Goal: Answer question/provide support: Share knowledge or assist other users

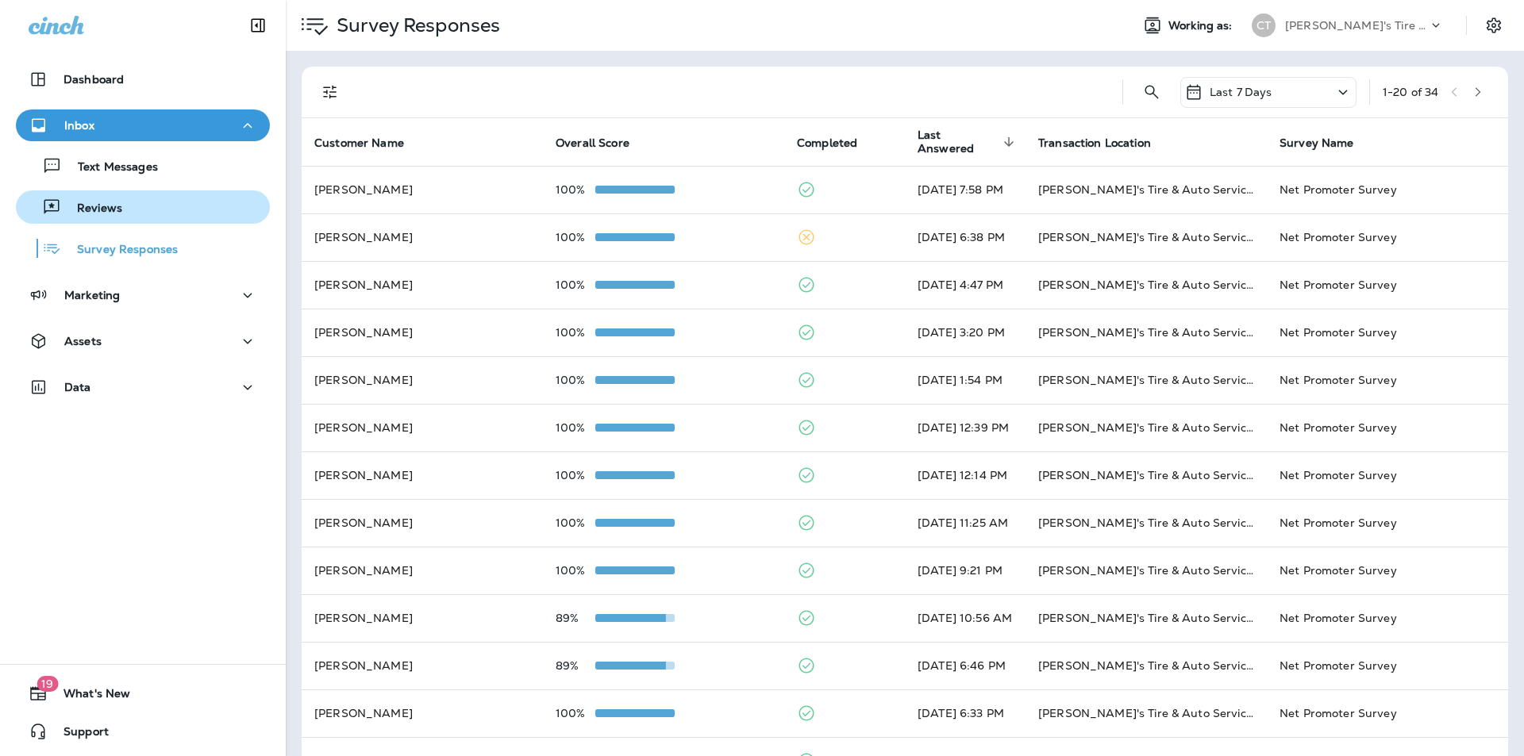
click at [98, 215] on p "Reviews" at bounding box center [91, 209] width 61 height 15
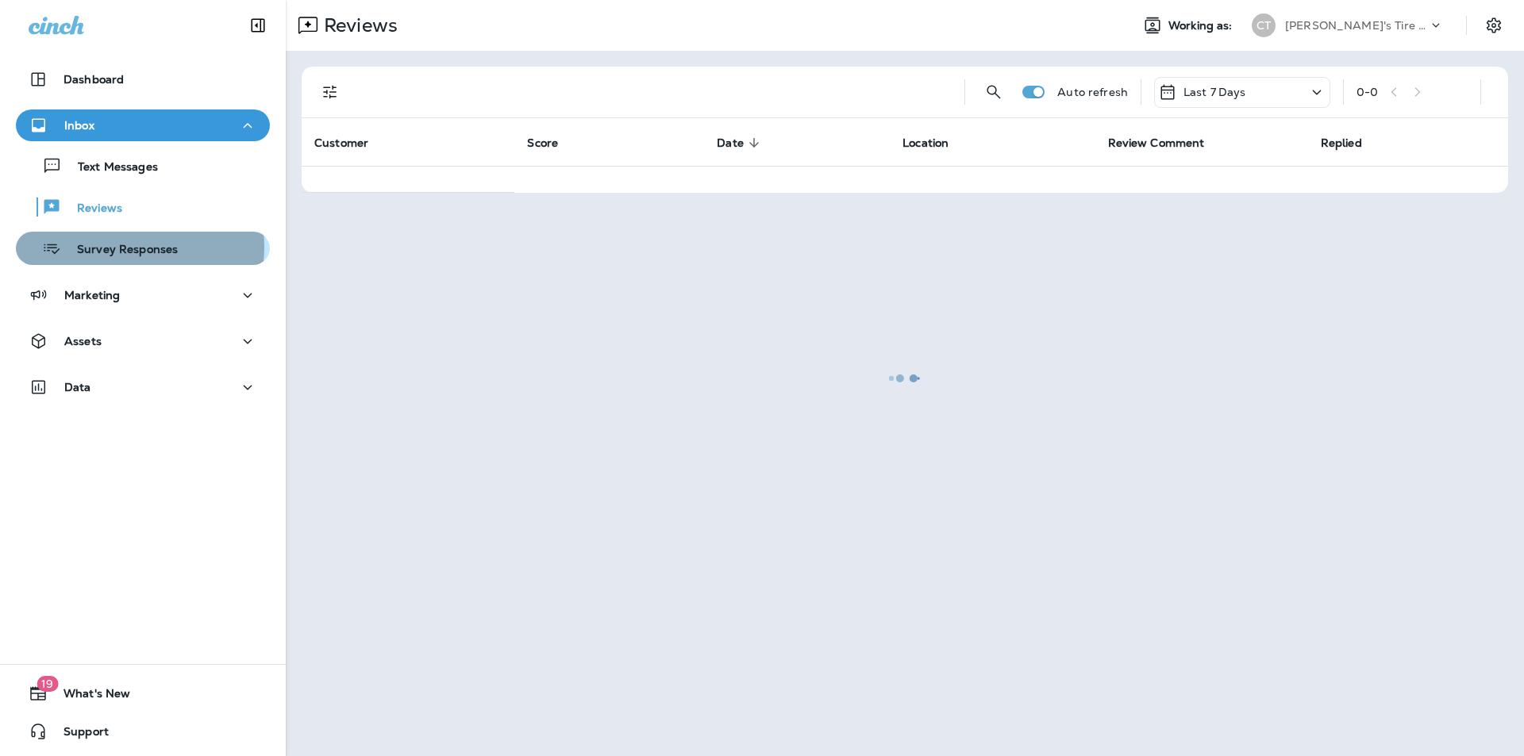
click at [121, 247] on p "Survey Responses" at bounding box center [119, 250] width 117 height 15
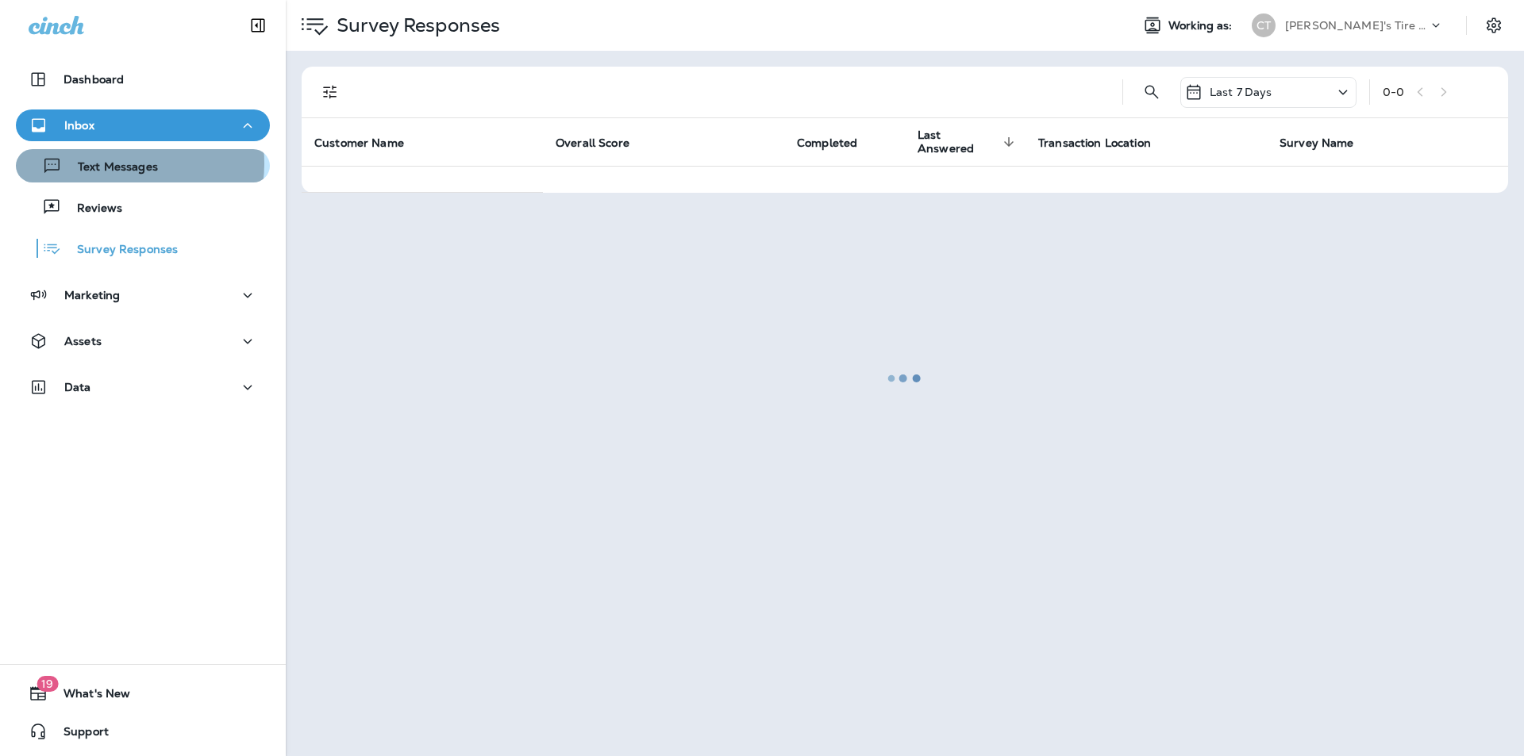
click at [119, 163] on p "Text Messages" at bounding box center [110, 167] width 96 height 15
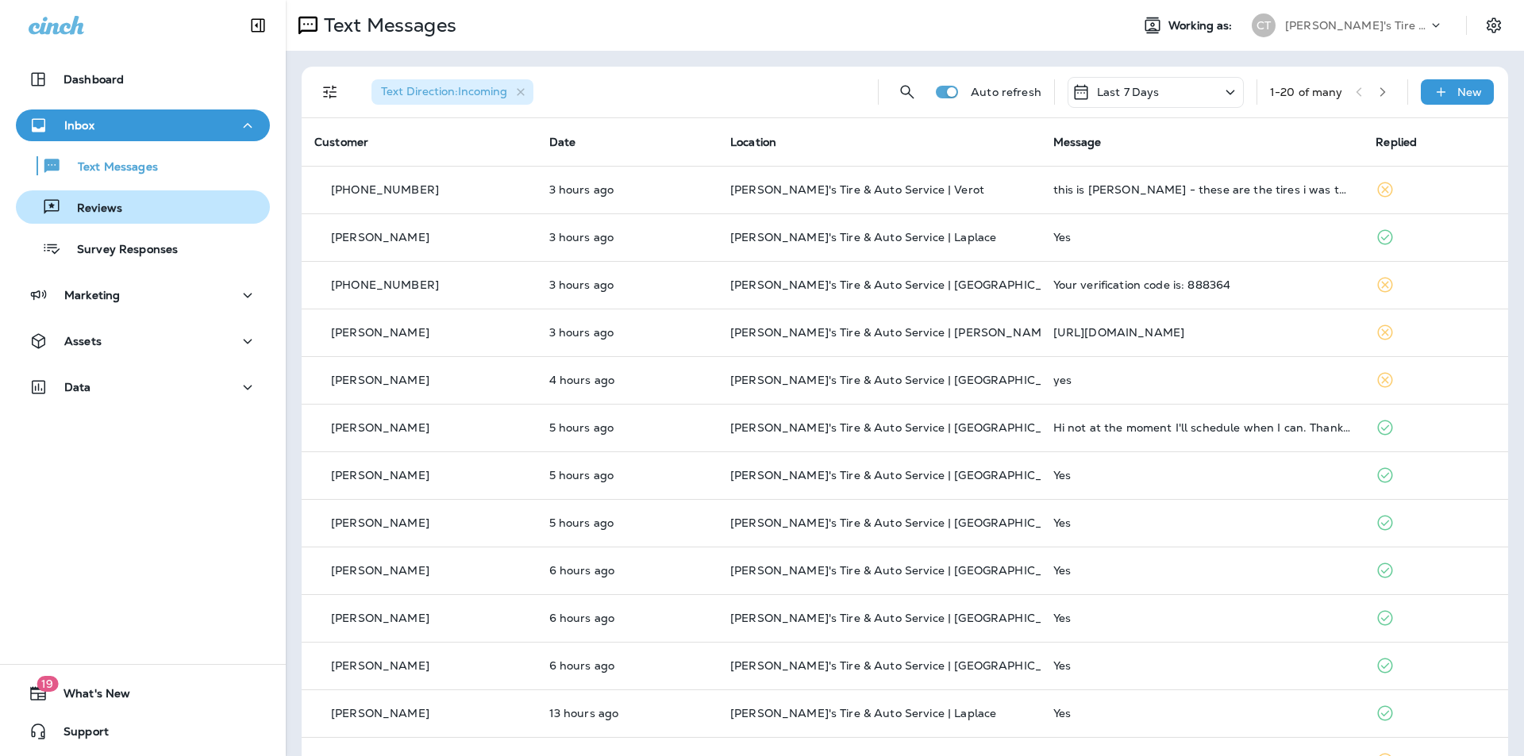
click at [106, 204] on p "Reviews" at bounding box center [91, 209] width 61 height 15
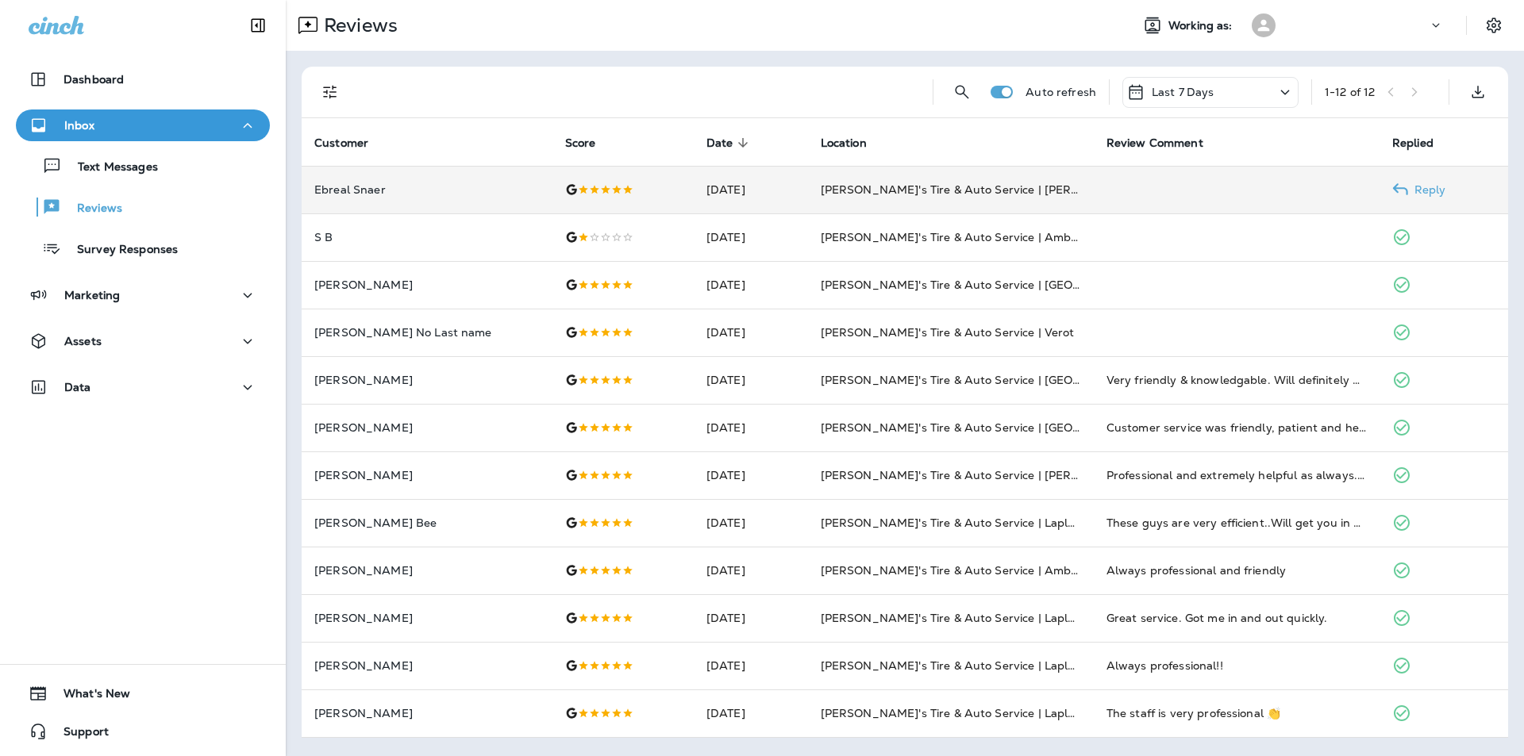
click at [1426, 186] on p "Reply" at bounding box center [1427, 189] width 38 height 13
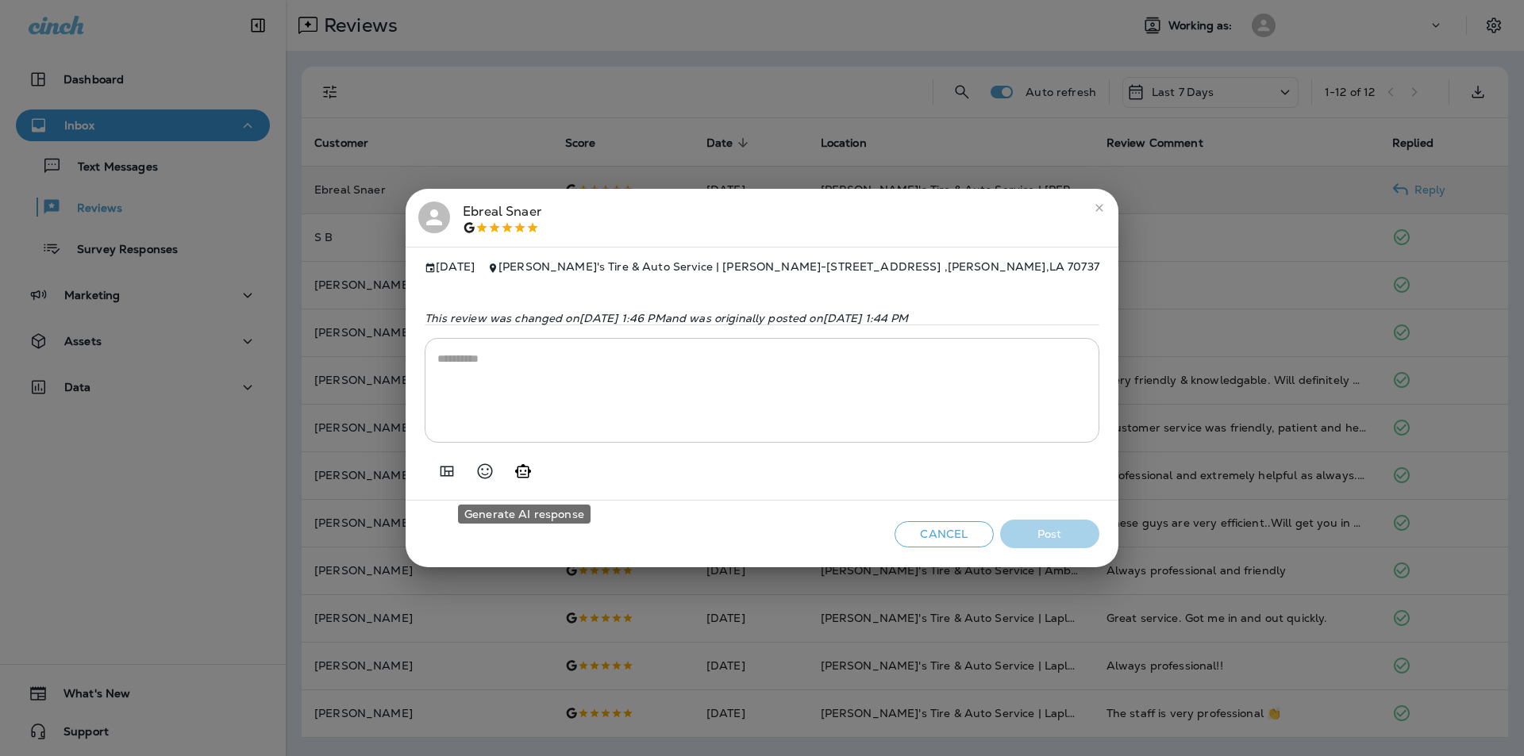
click at [524, 475] on icon "Generate AI response" at bounding box center [522, 471] width 19 height 19
click at [522, 477] on icon "Generate AI response" at bounding box center [523, 470] width 15 height 15
click at [928, 542] on button "Cancel" at bounding box center [943, 534] width 99 height 26
